Goal: Task Accomplishment & Management: Manage account settings

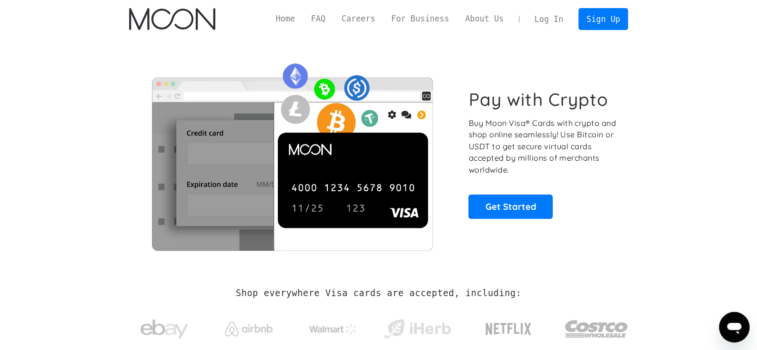
click at [549, 24] on link "Log In" at bounding box center [548, 19] width 45 height 21
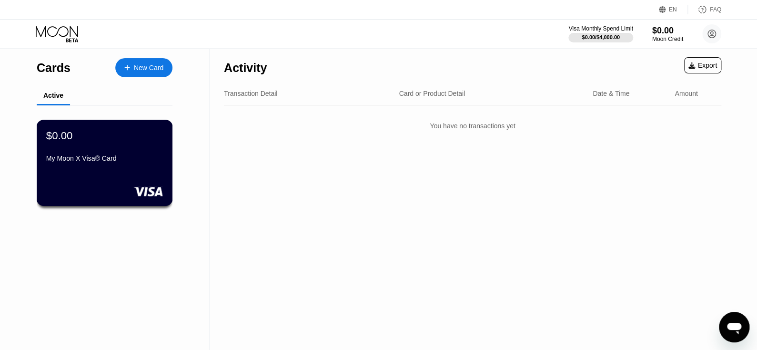
click at [148, 139] on div "$0.00" at bounding box center [104, 135] width 117 height 12
